Goal: Find specific page/section: Find specific page/section

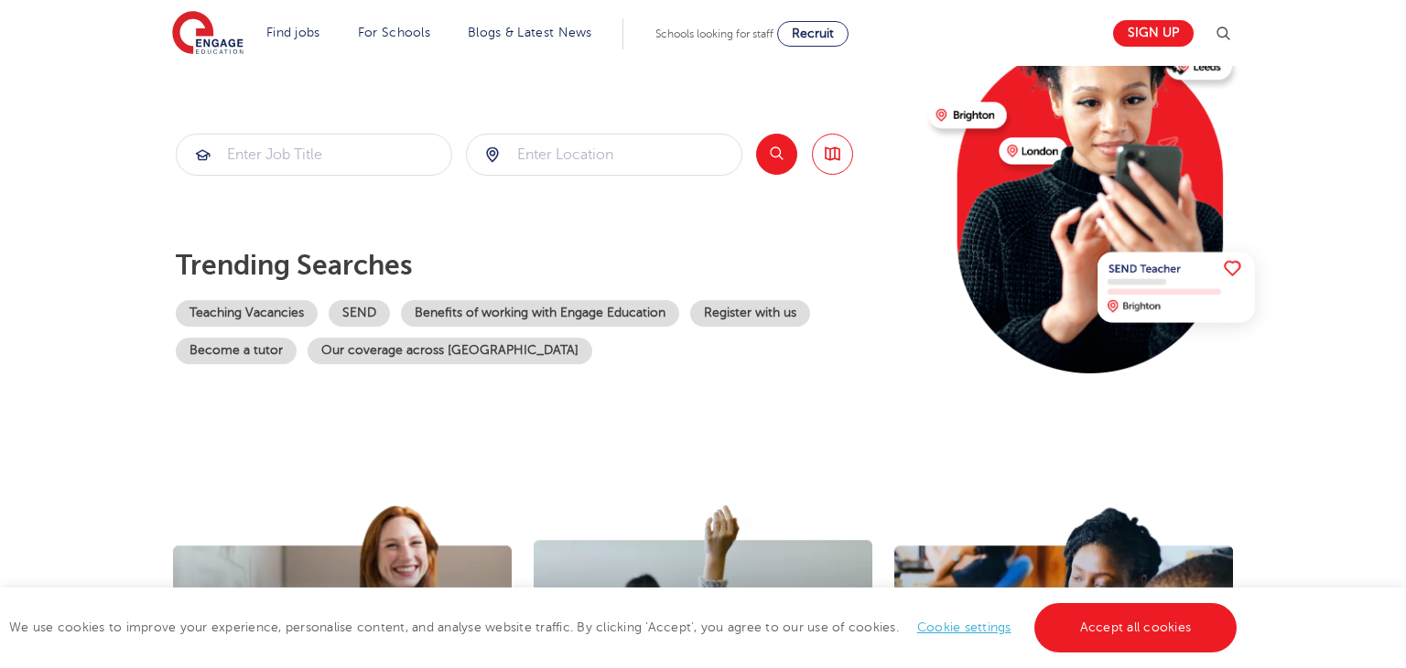
scroll to position [162, 0]
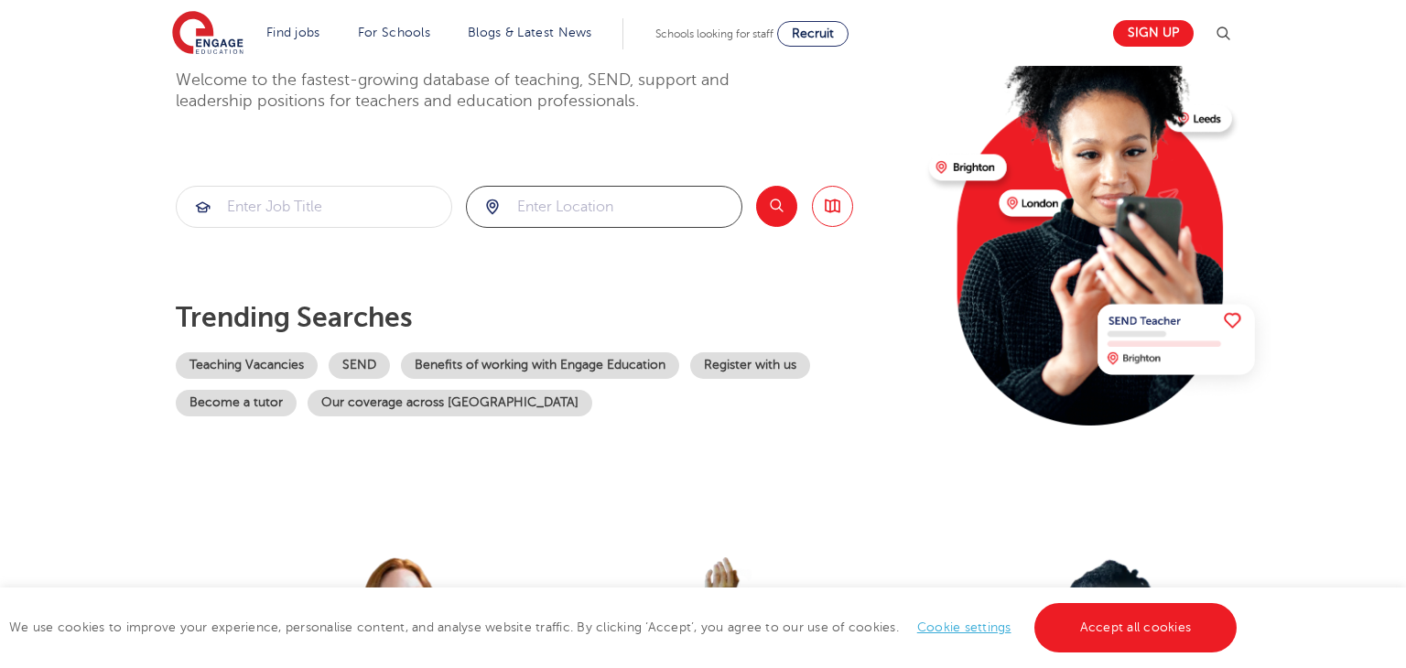
click at [582, 197] on input "search" at bounding box center [604, 207] width 275 height 40
type input "wf10 5wl"
click at [780, 194] on button "Search" at bounding box center [776, 206] width 41 height 41
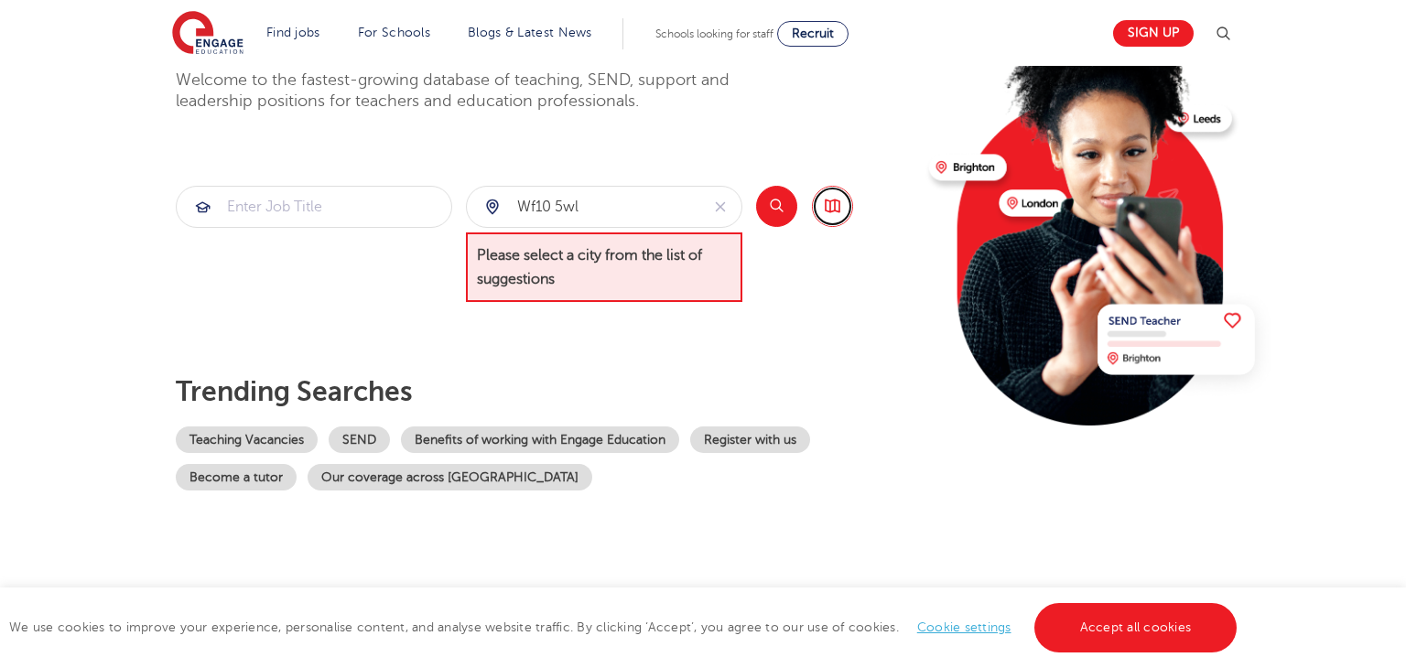
click at [839, 202] on link "Browse all Jobs" at bounding box center [832, 206] width 41 height 41
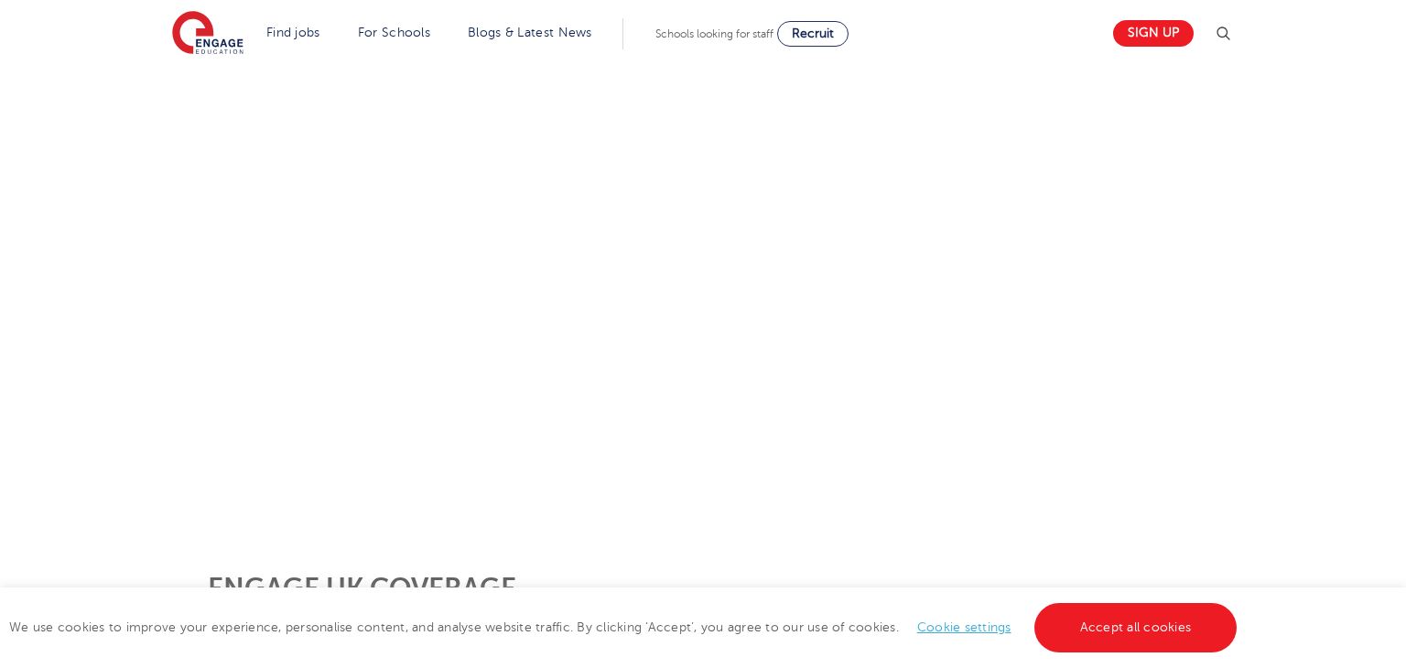
scroll to position [256, 0]
click at [184, 36] on img at bounding box center [207, 34] width 71 height 46
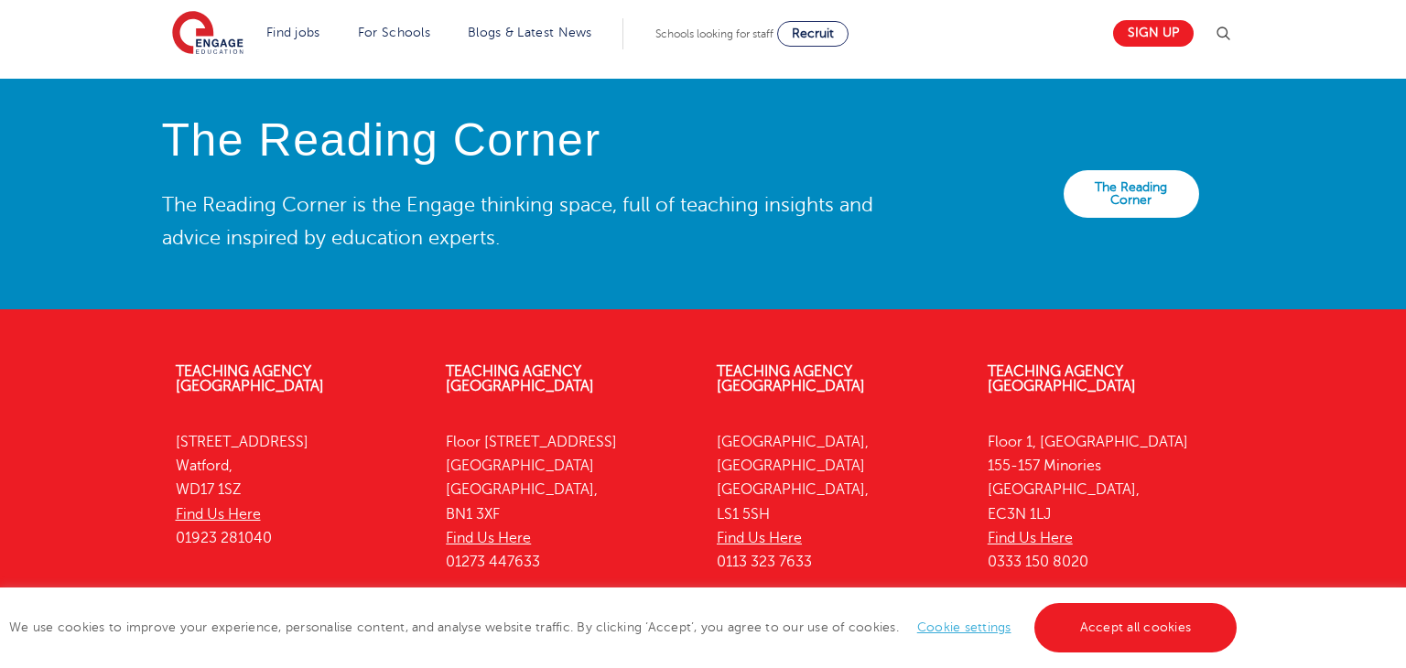
scroll to position [4100, 0]
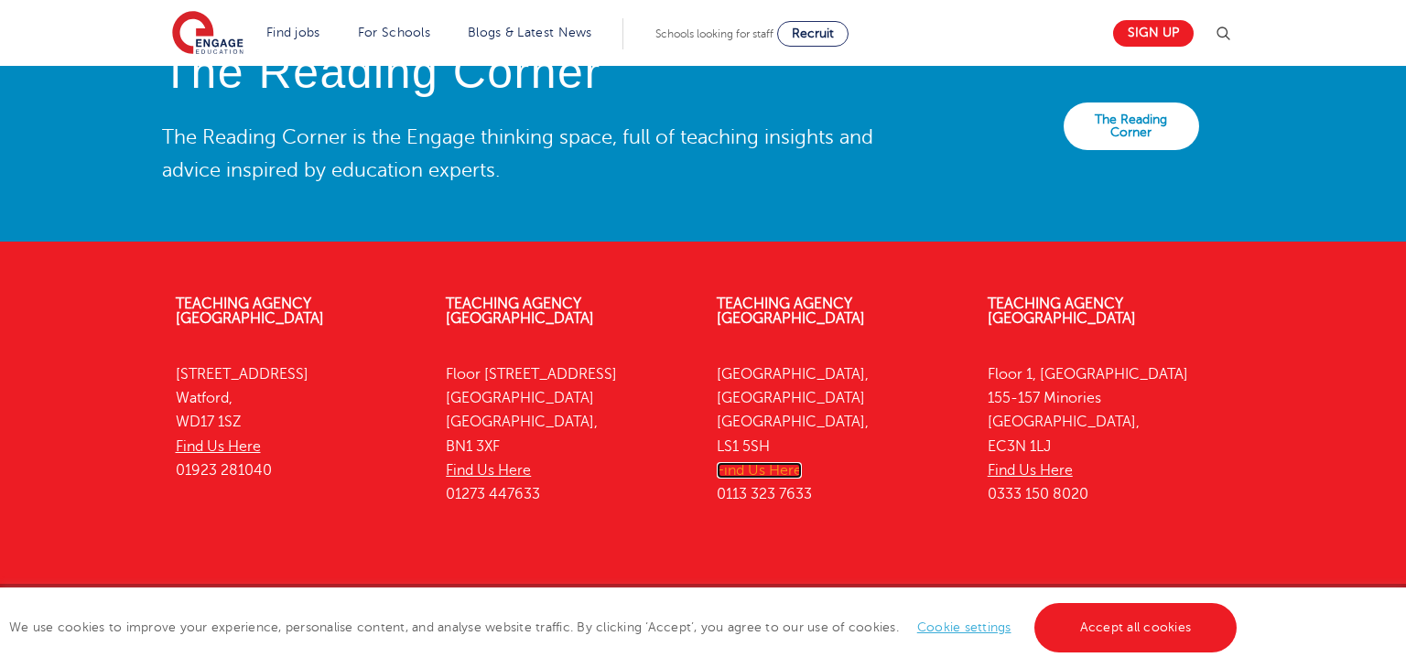
click at [783, 462] on link "Find Us Here" at bounding box center [759, 470] width 85 height 16
